Goal: Task Accomplishment & Management: Manage account settings

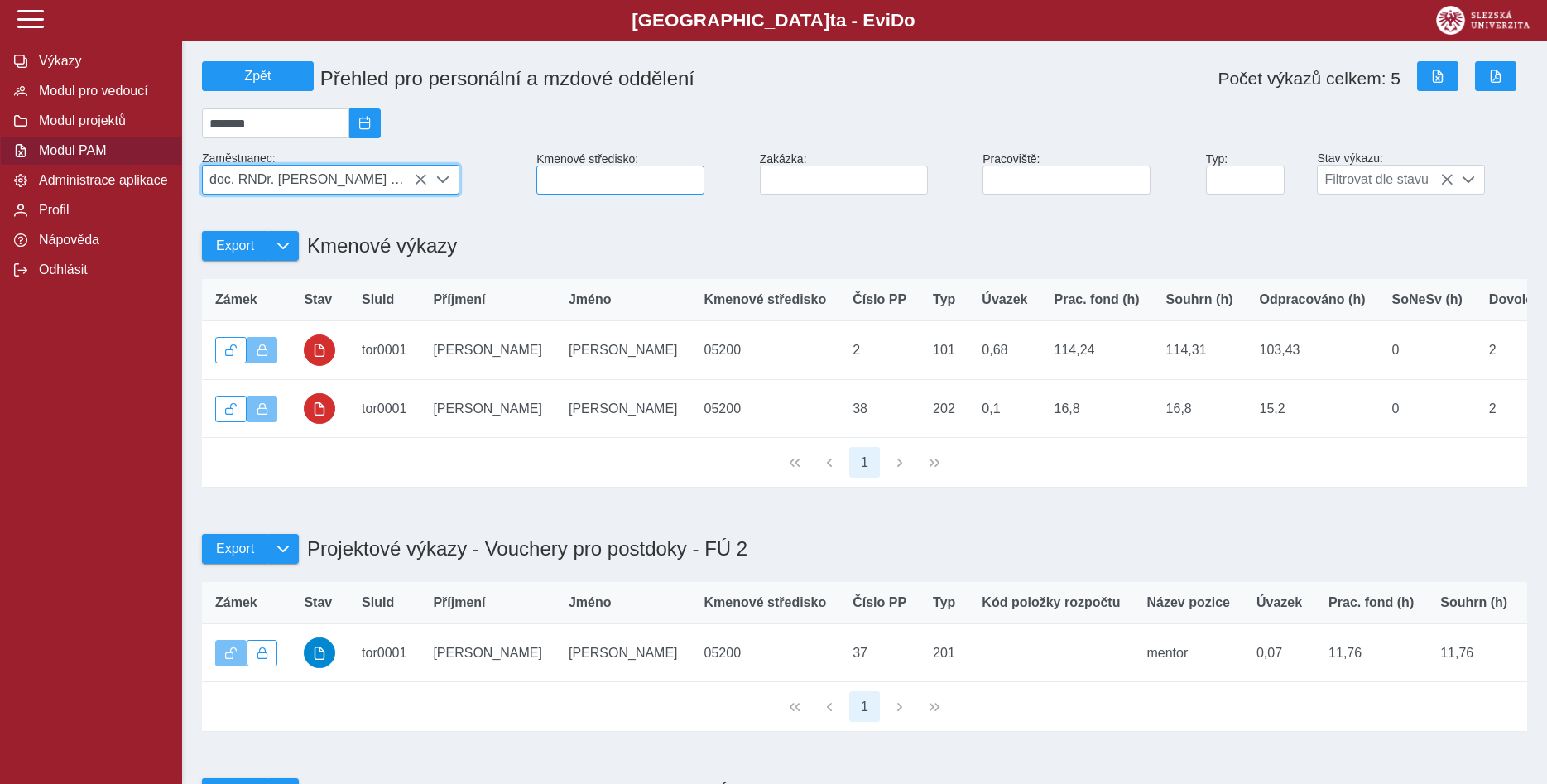
scroll to position [9, 68]
click at [559, 180] on input at bounding box center [620, 180] width 168 height 29
click at [130, 106] on button "Modul pro vedoucí" at bounding box center [90, 91] width 182 height 30
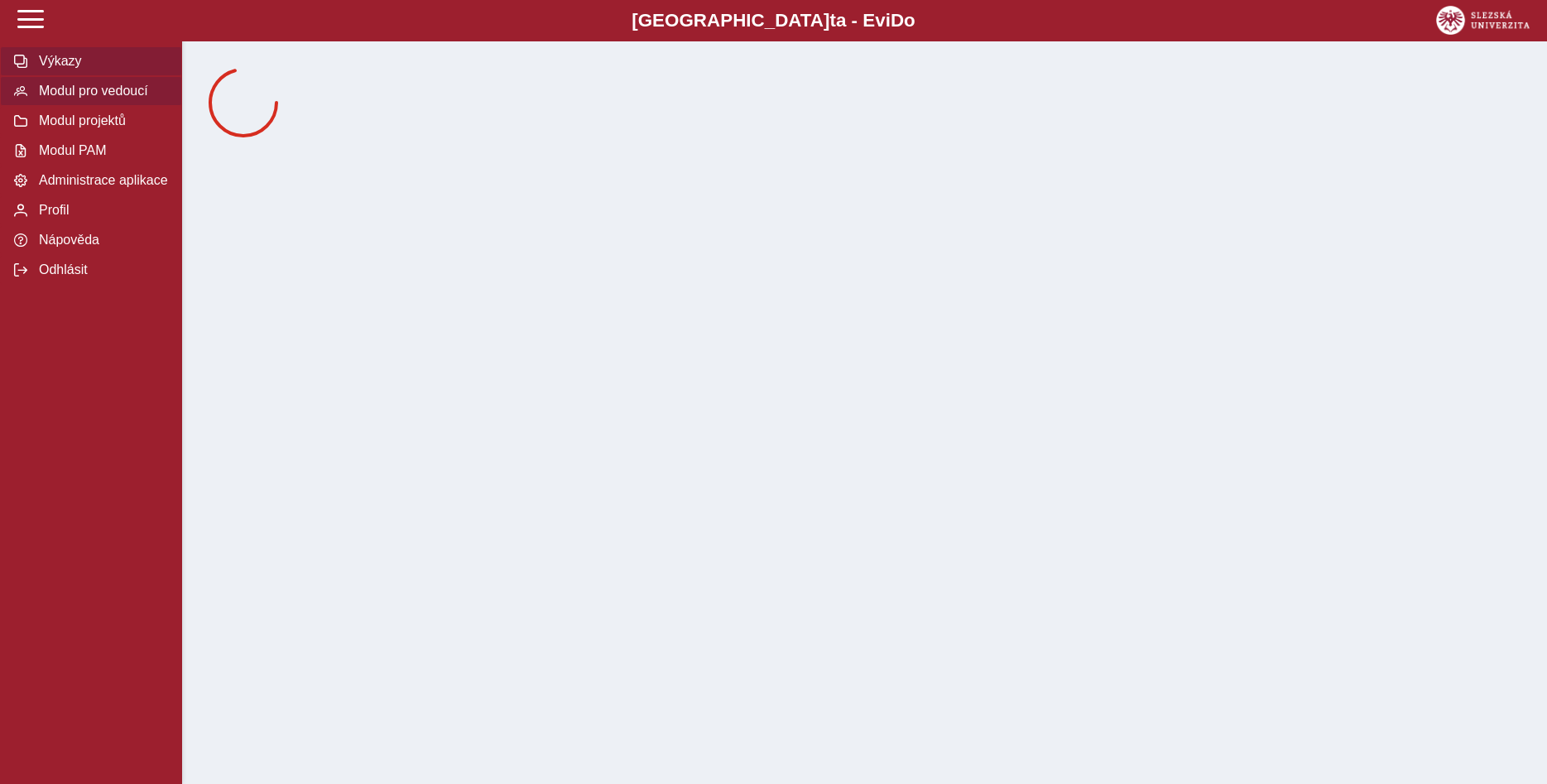
click at [133, 68] on span "Výkazy" at bounding box center [101, 61] width 134 height 15
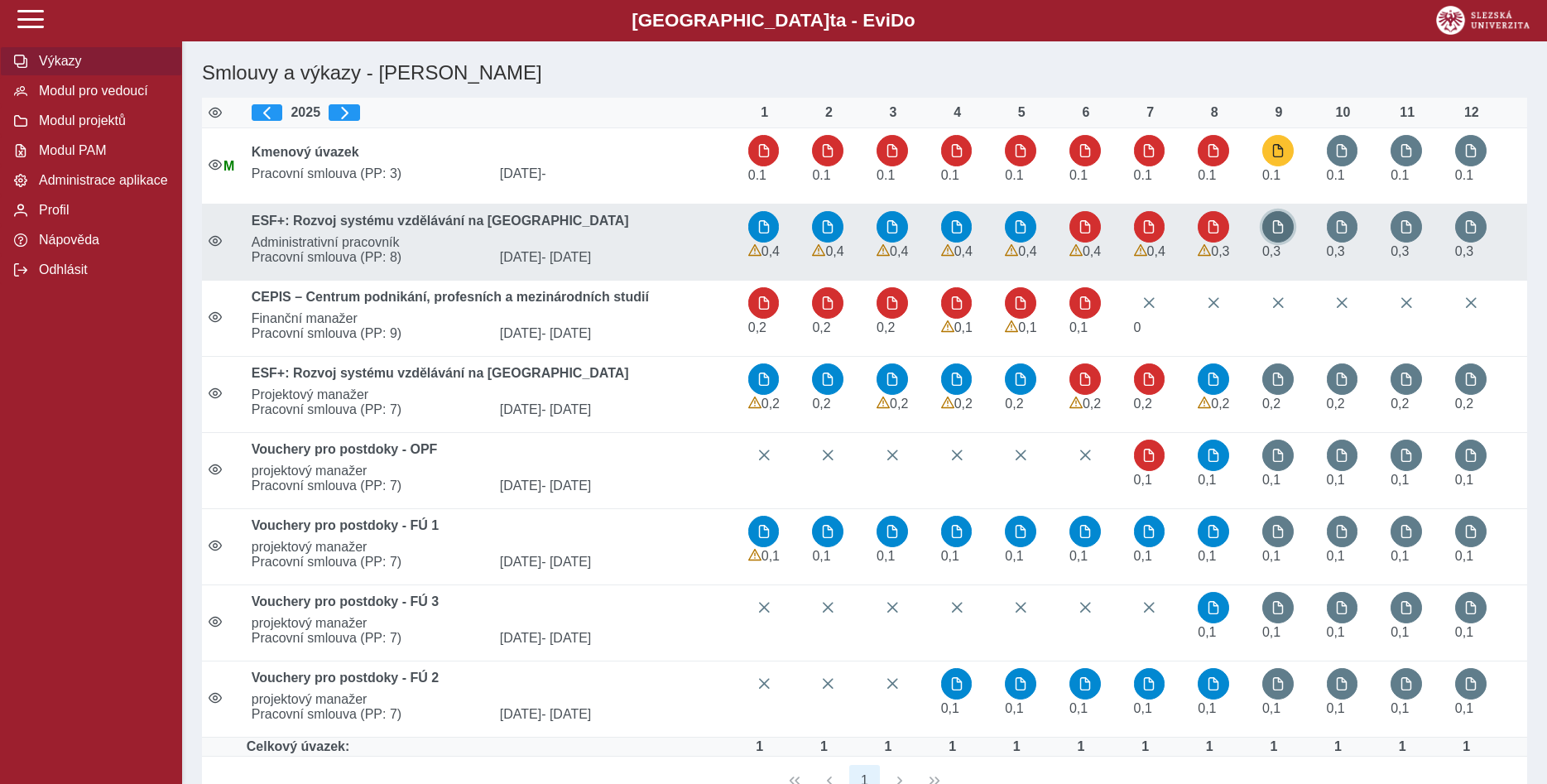
click at [1288, 233] on button "button" at bounding box center [1278, 227] width 32 height 32
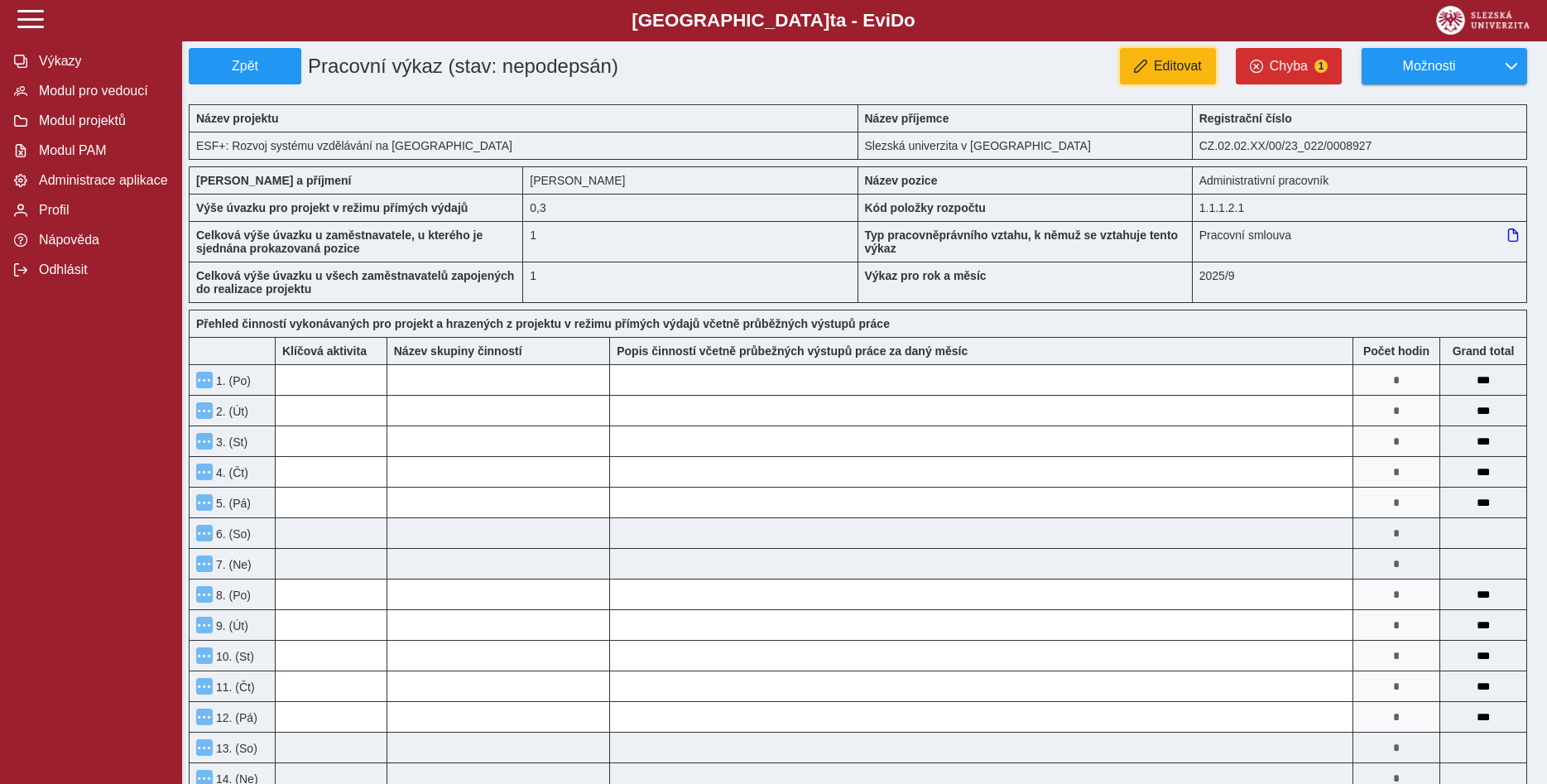
click at [1188, 80] on button "Editovat" at bounding box center [1168, 66] width 96 height 36
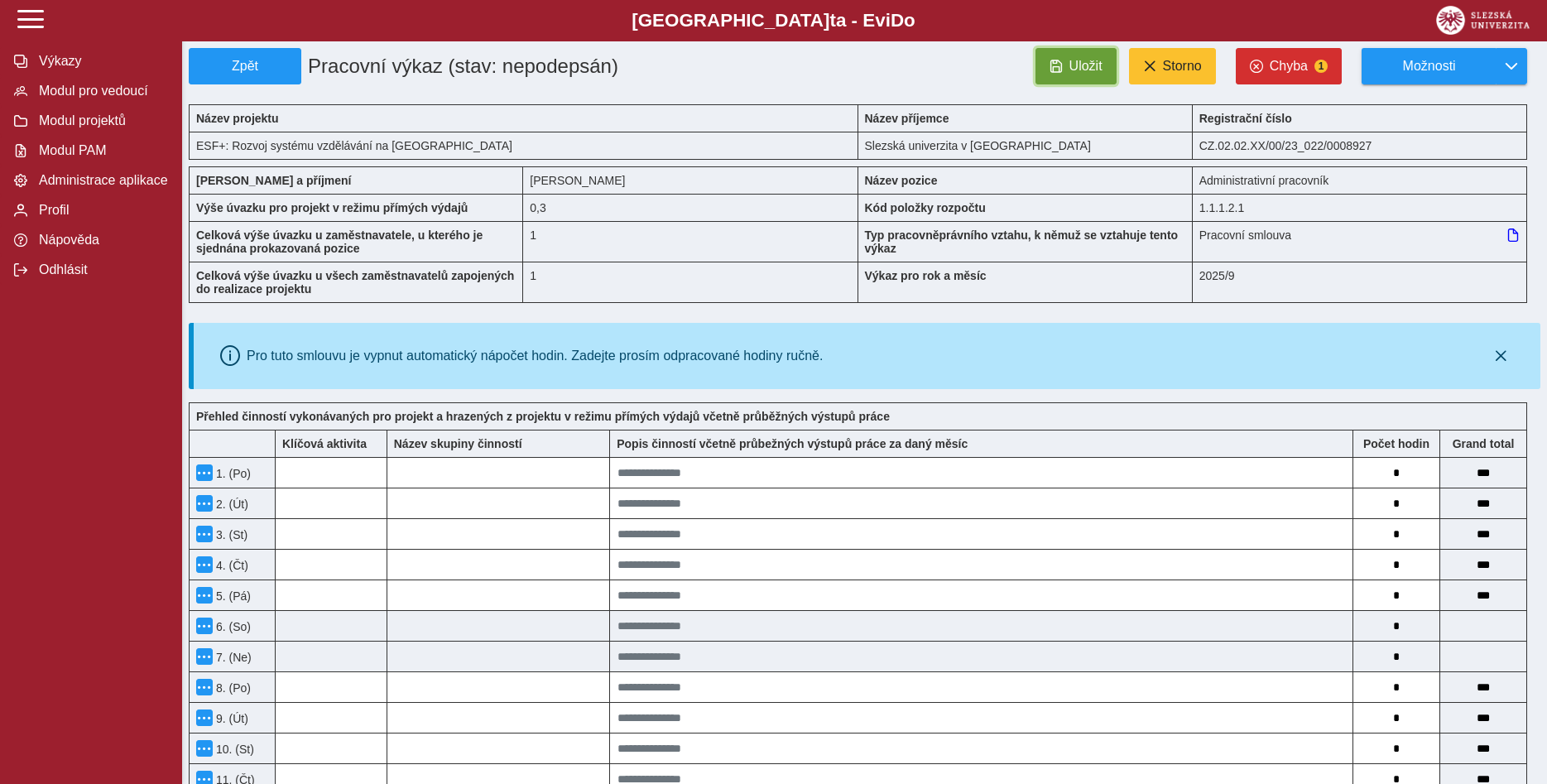
drag, startPoint x: 1094, startPoint y: 70, endPoint x: 1109, endPoint y: 80, distance: 18.0
click at [1094, 70] on span "Uložit" at bounding box center [1086, 66] width 33 height 15
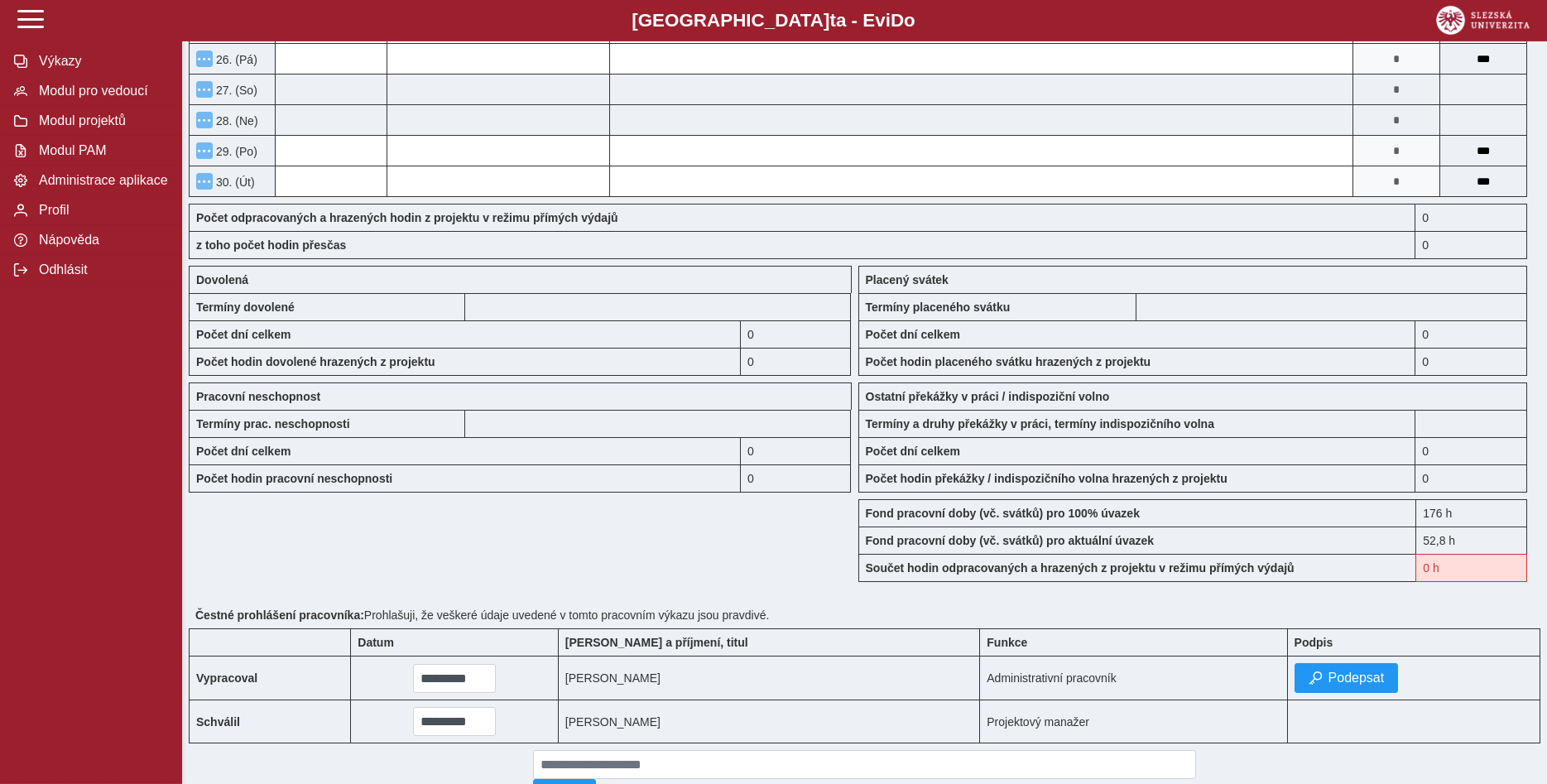
scroll to position [1183, 0]
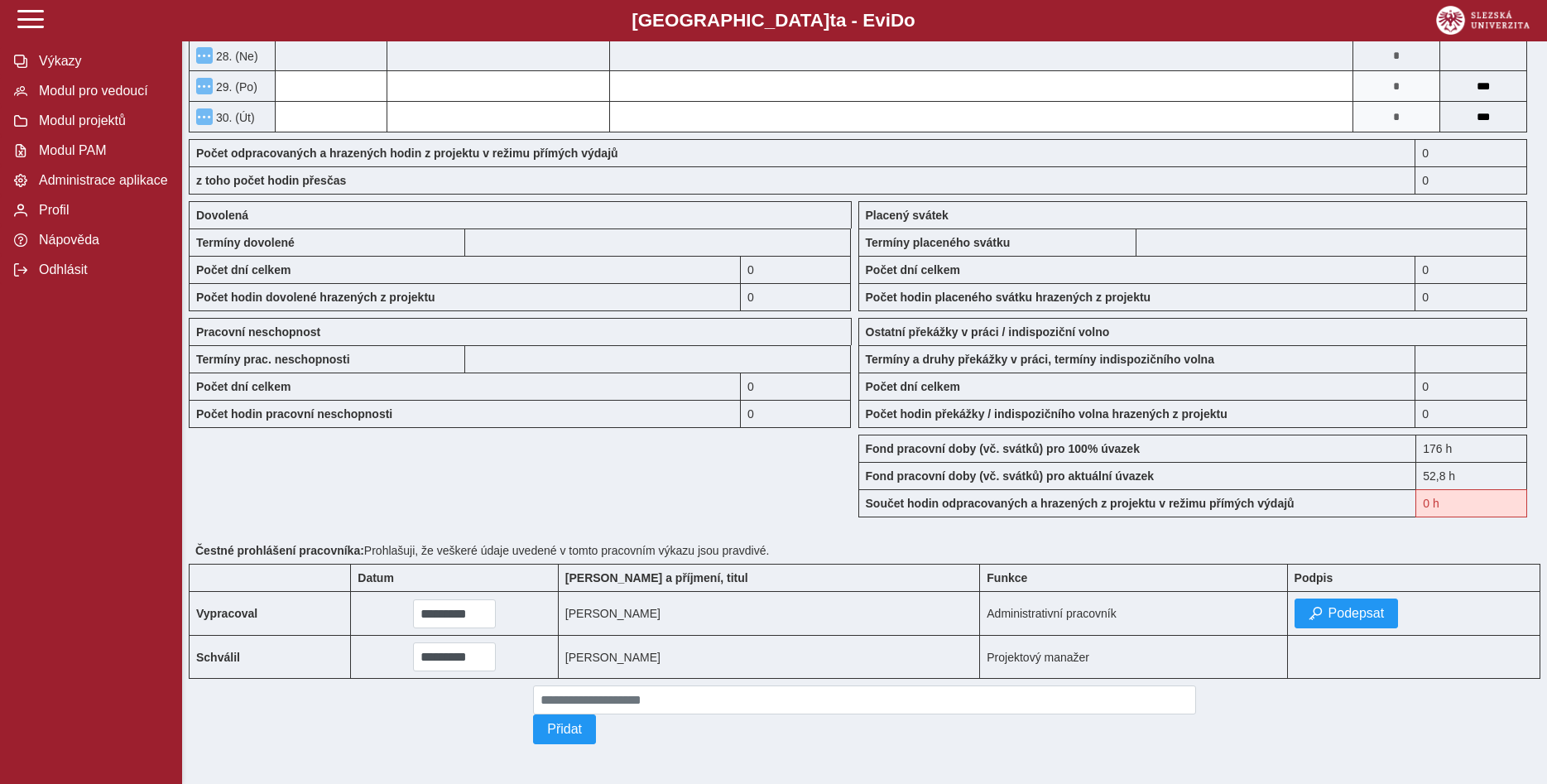
click at [1222, 9] on div "Slezská univerzi t a - Evi D o EviDo" at bounding box center [774, 20] width 1547 height 41
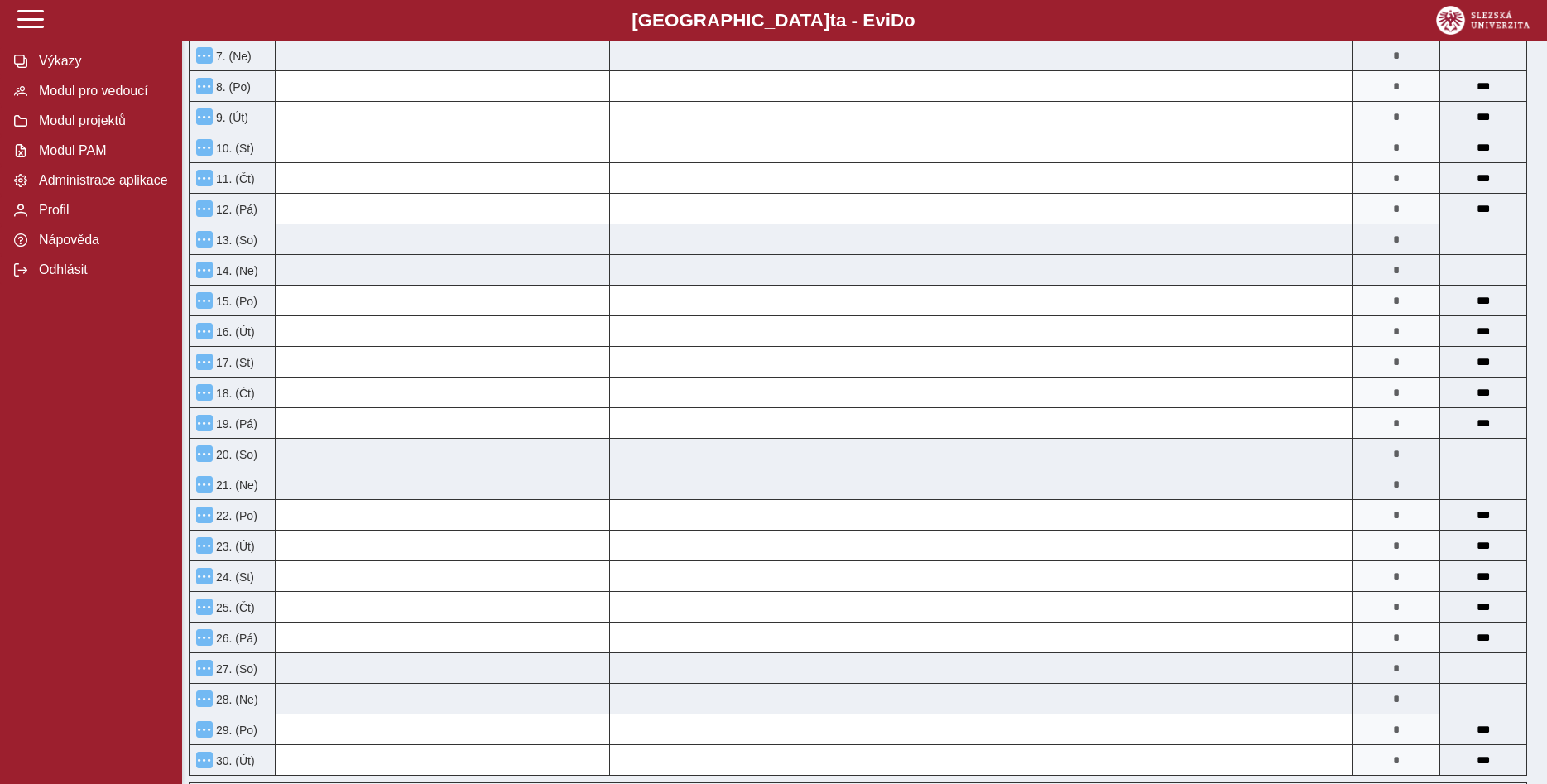
scroll to position [0, 0]
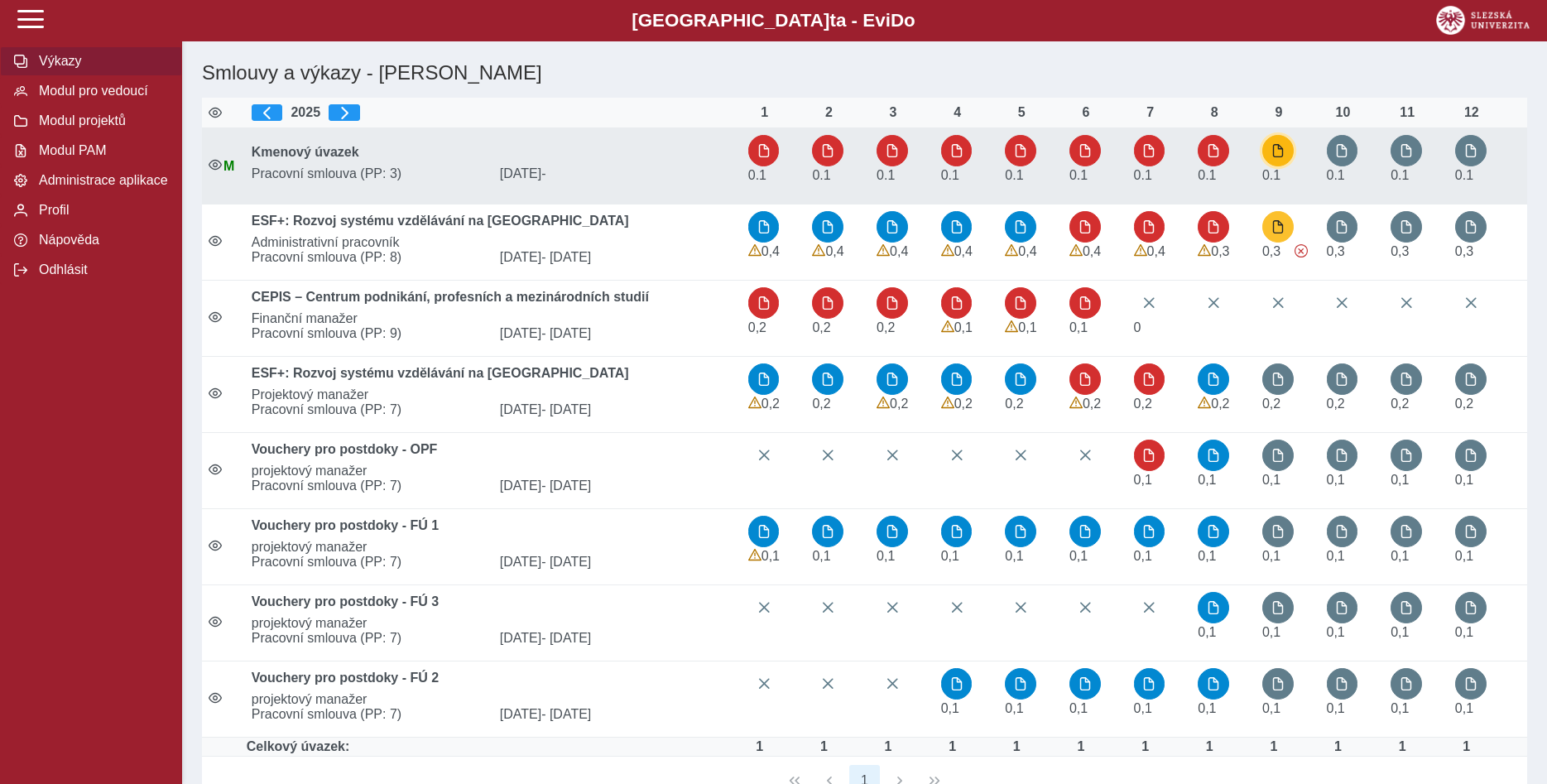
click at [1284, 155] on span "button" at bounding box center [1277, 150] width 13 height 13
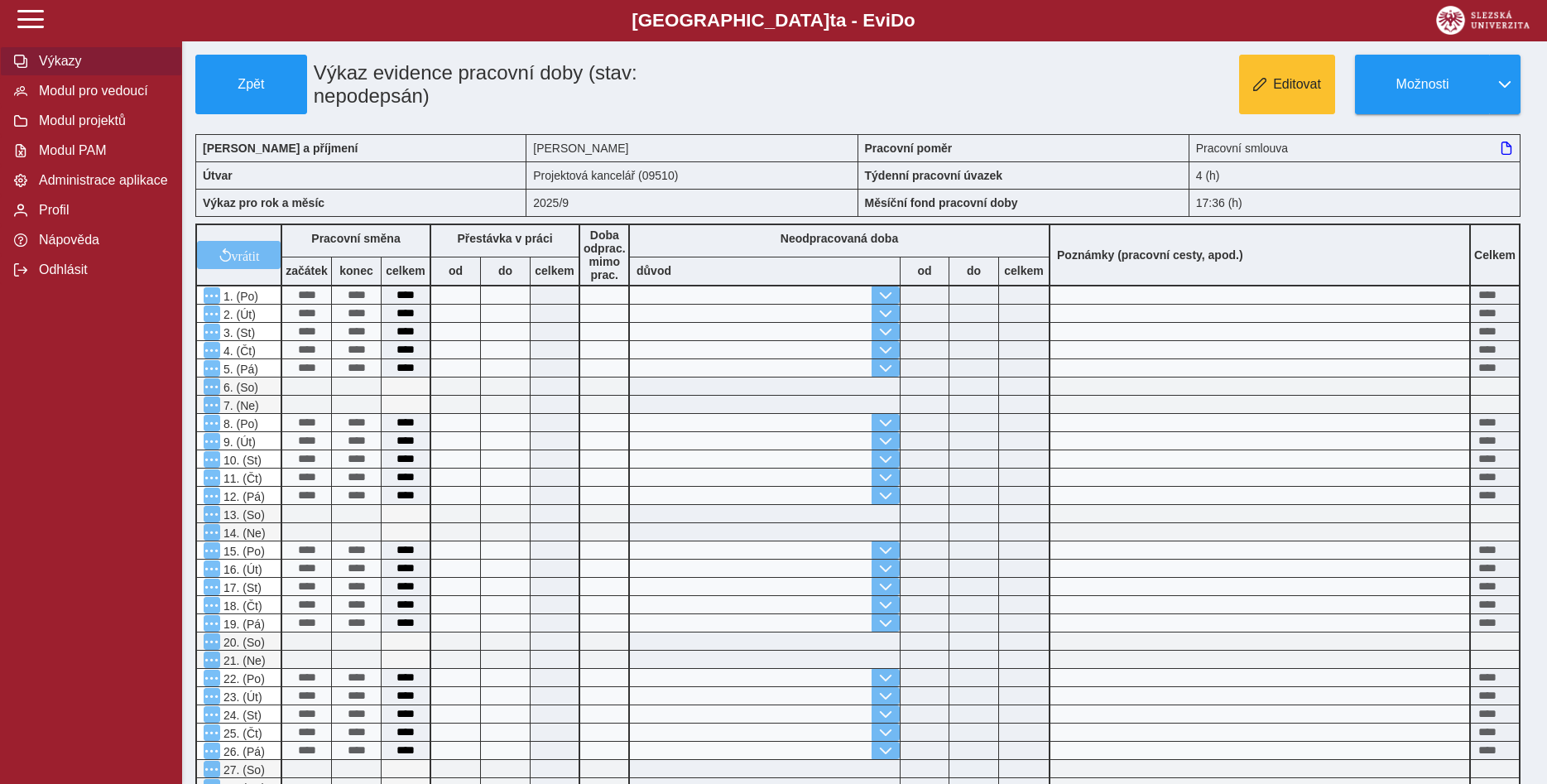
click at [75, 68] on span "Výkazy" at bounding box center [101, 61] width 134 height 15
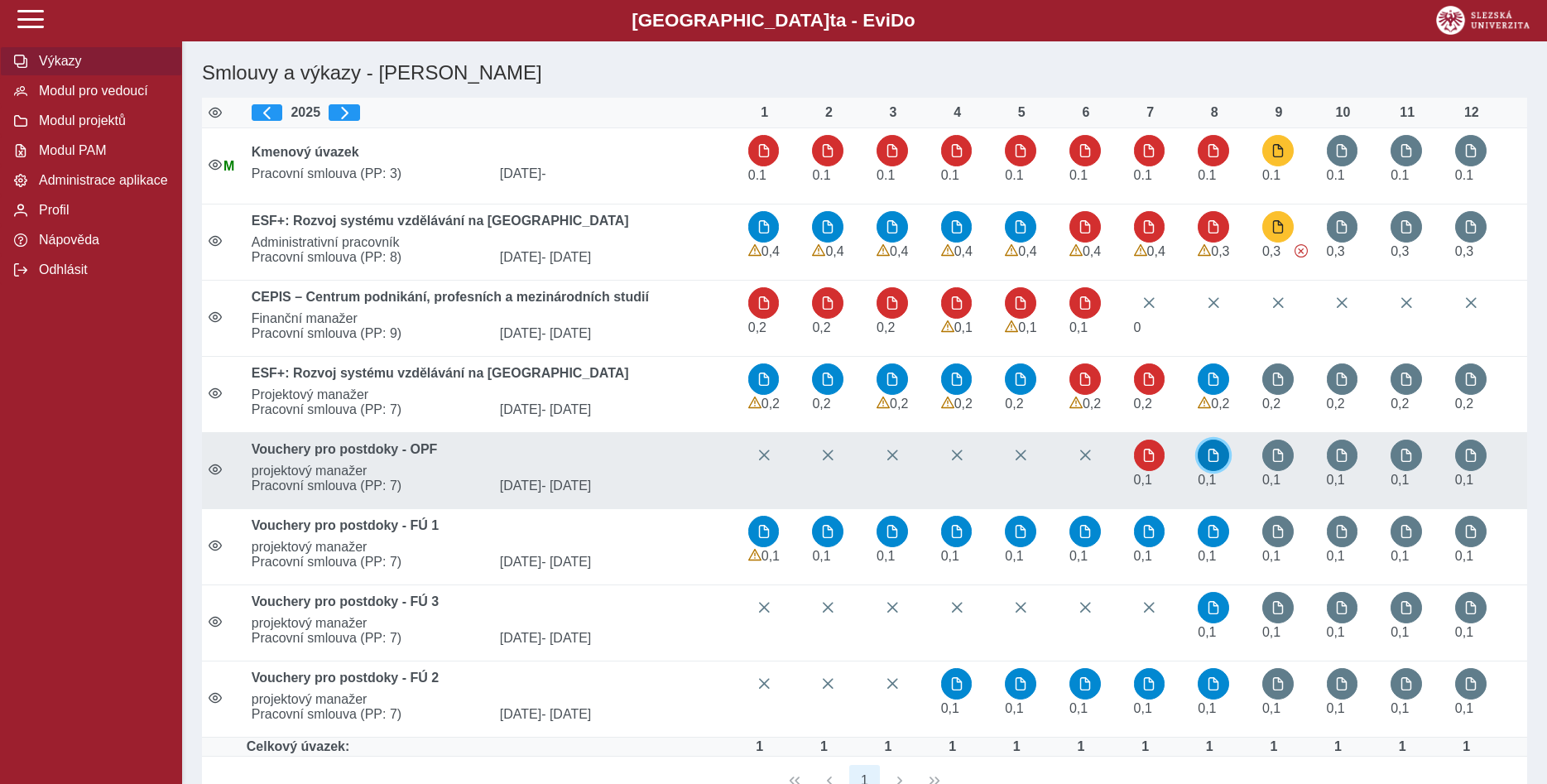
click at [1219, 459] on span "button" at bounding box center [1213, 455] width 13 height 13
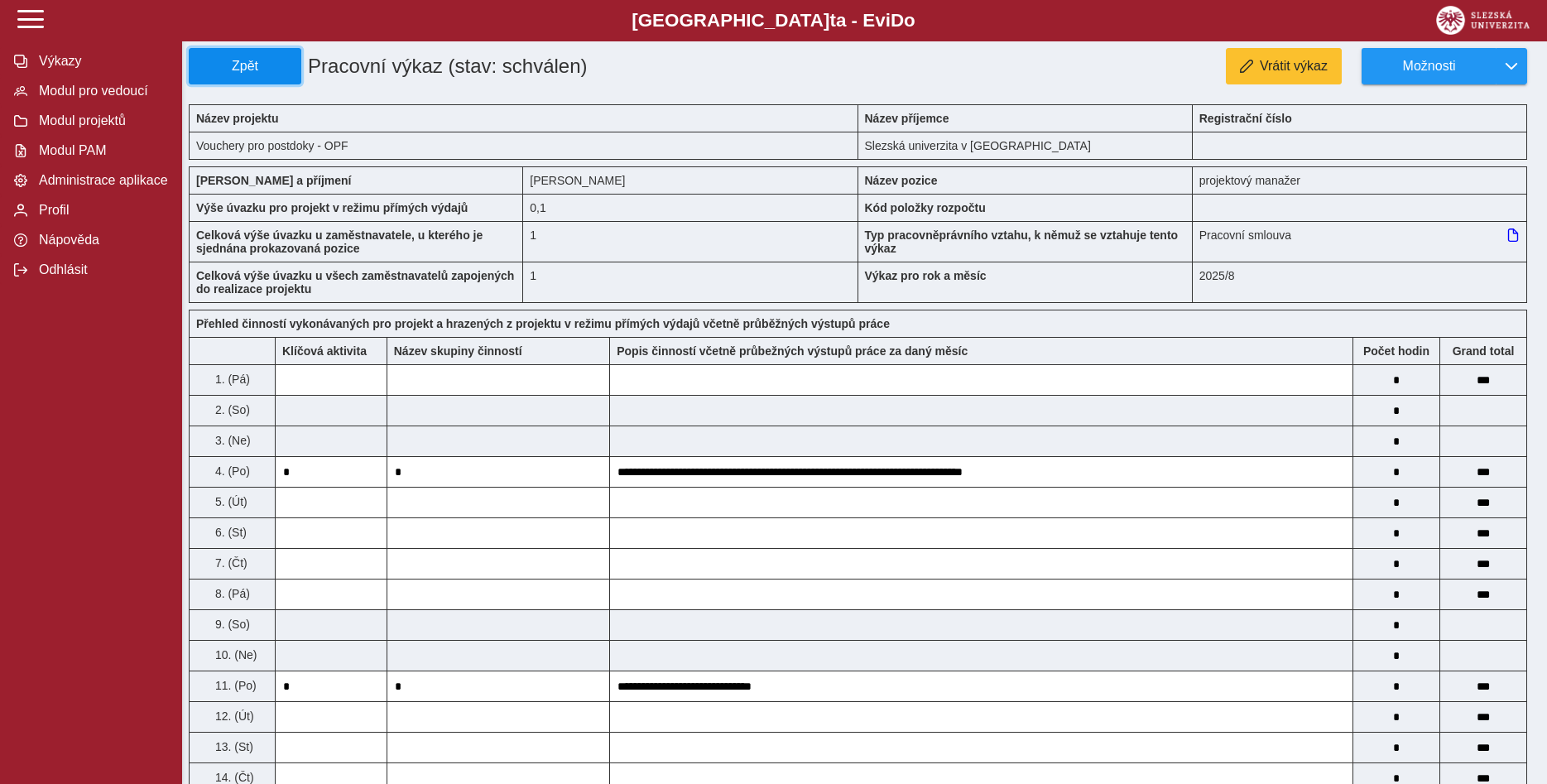
click at [230, 65] on span "Zpět" at bounding box center [244, 66] width 97 height 15
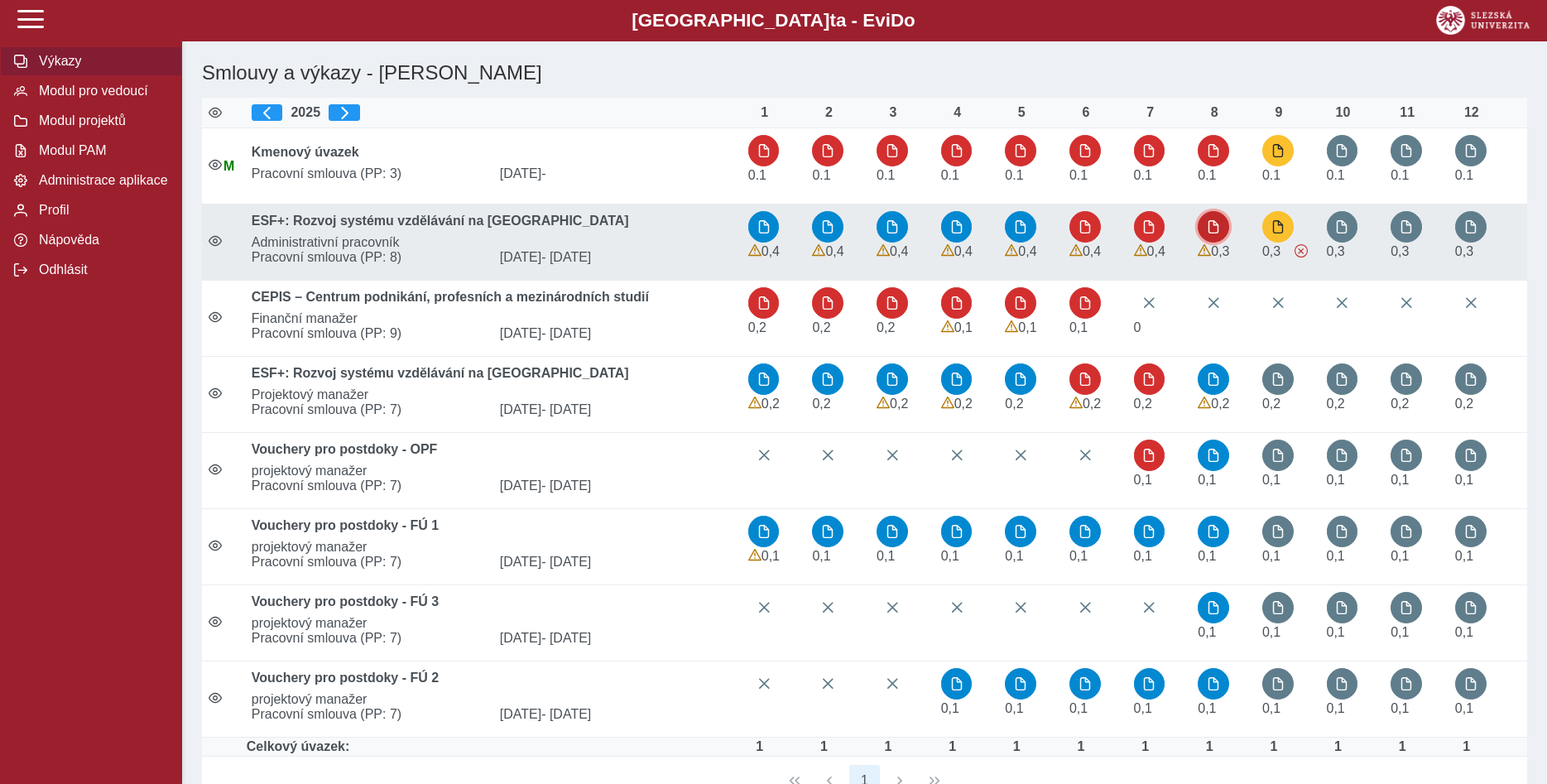
click at [1213, 237] on button "button" at bounding box center [1213, 227] width 32 height 32
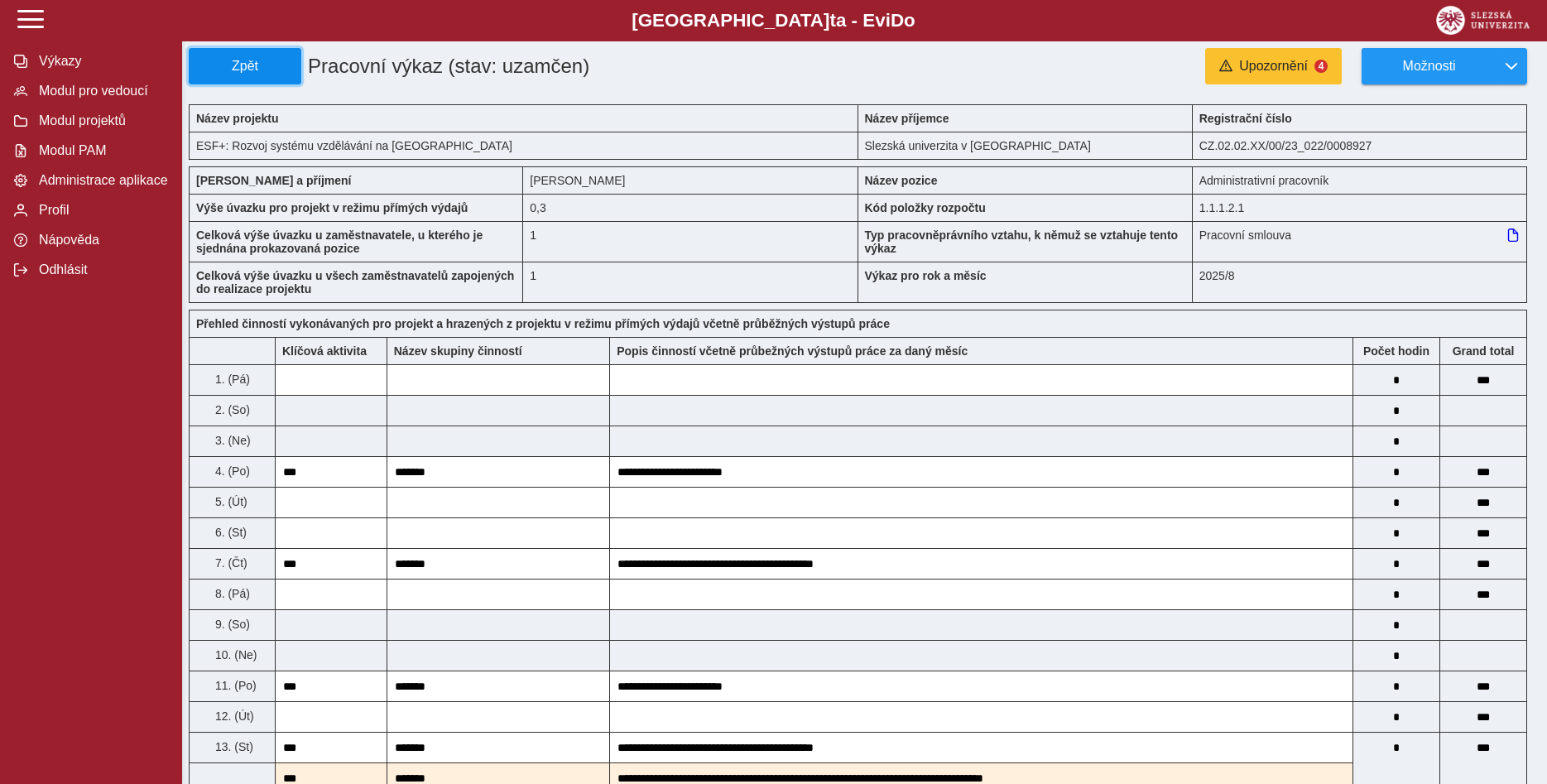
click at [265, 68] on span "Zpět" at bounding box center [244, 66] width 97 height 15
